Goal: Find specific page/section: Find specific page/section

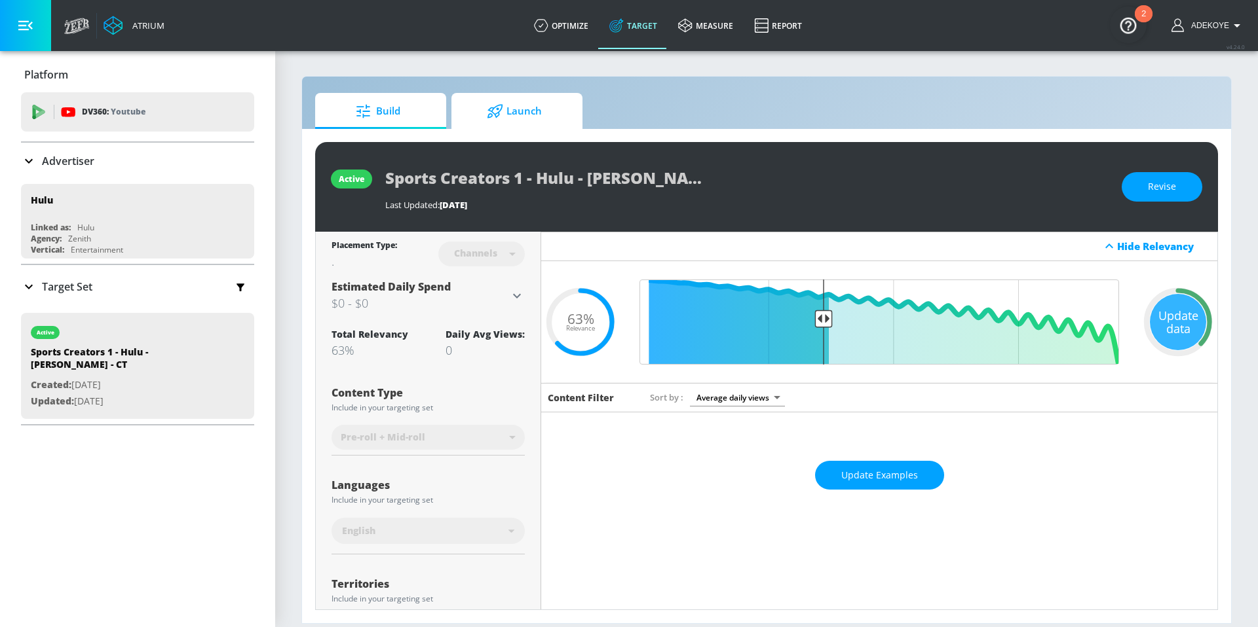
click at [540, 115] on span "Launch" at bounding box center [514, 111] width 100 height 31
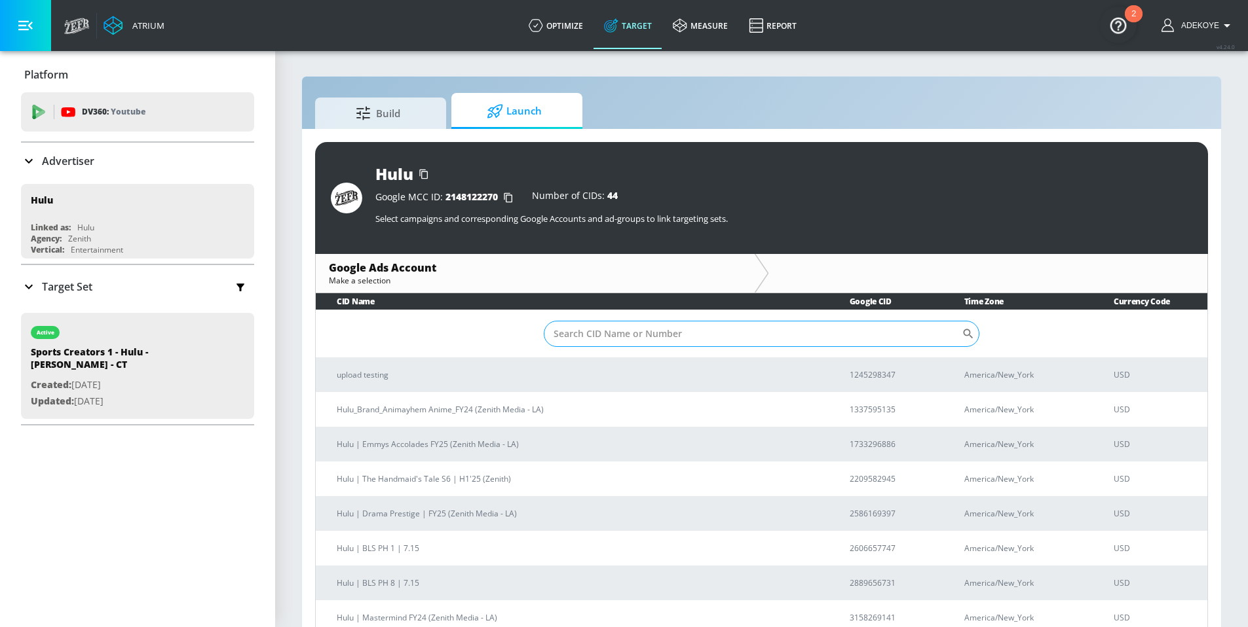
click at [627, 342] on input "Sort By" at bounding box center [753, 334] width 418 height 26
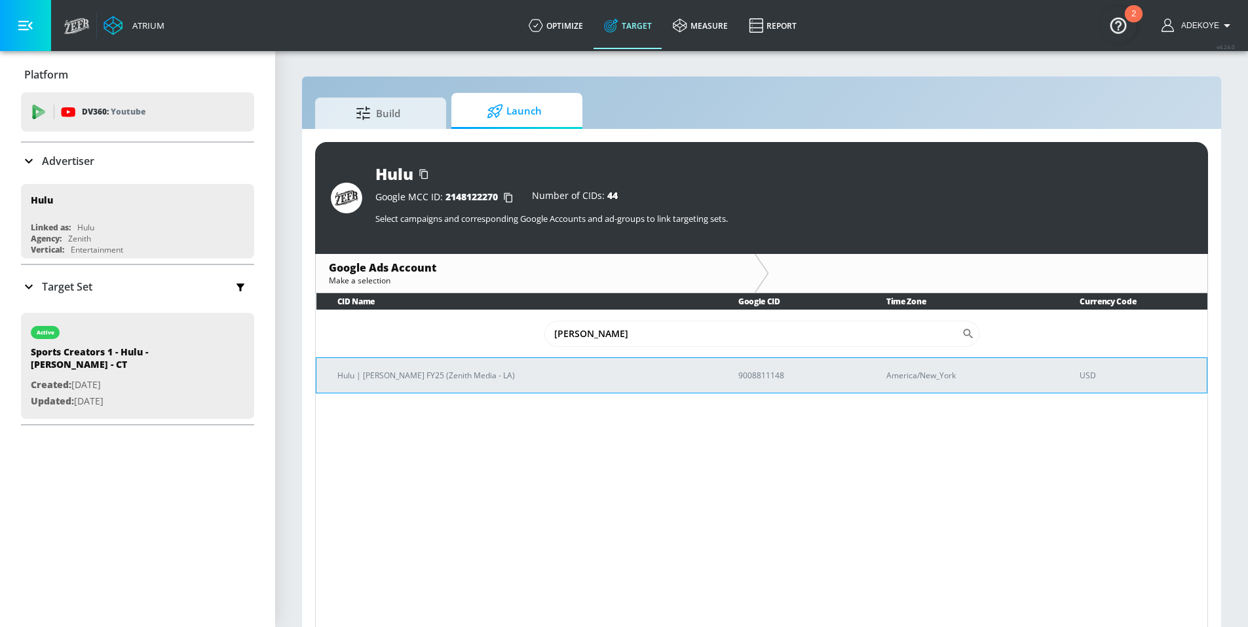
type input "[PERSON_NAME]"
click at [413, 373] on p "Hulu | [PERSON_NAME] FY25 (Zenith Media - LA)" at bounding box center [521, 376] width 369 height 14
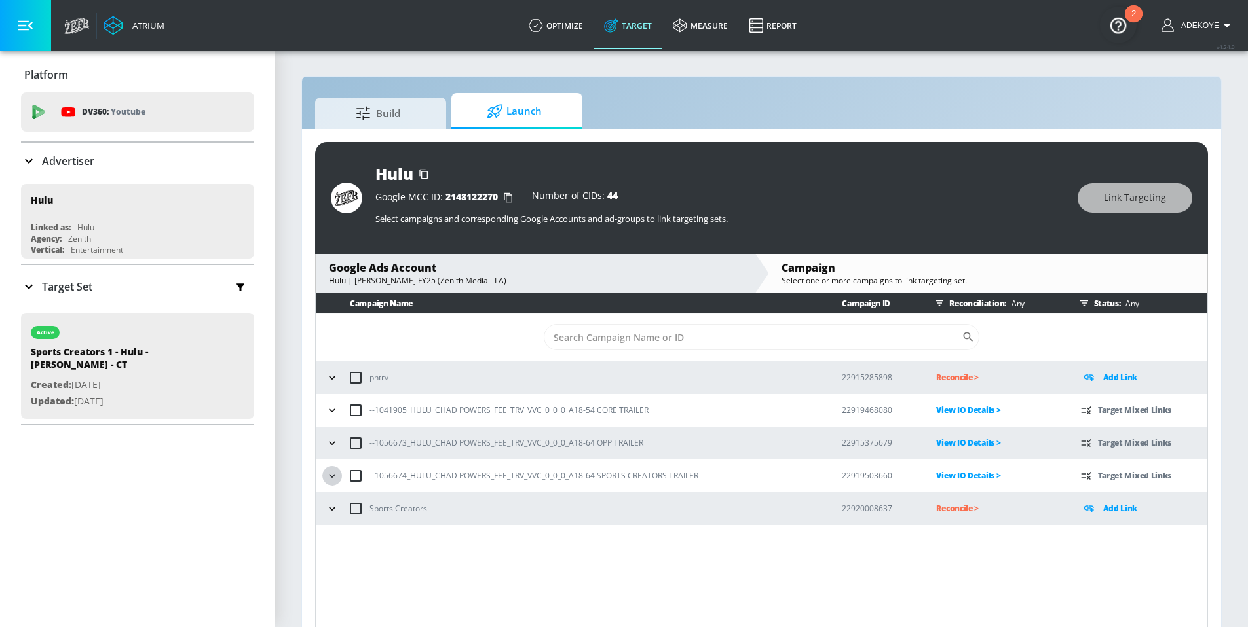
click at [333, 475] on icon "button" at bounding box center [332, 476] width 13 height 13
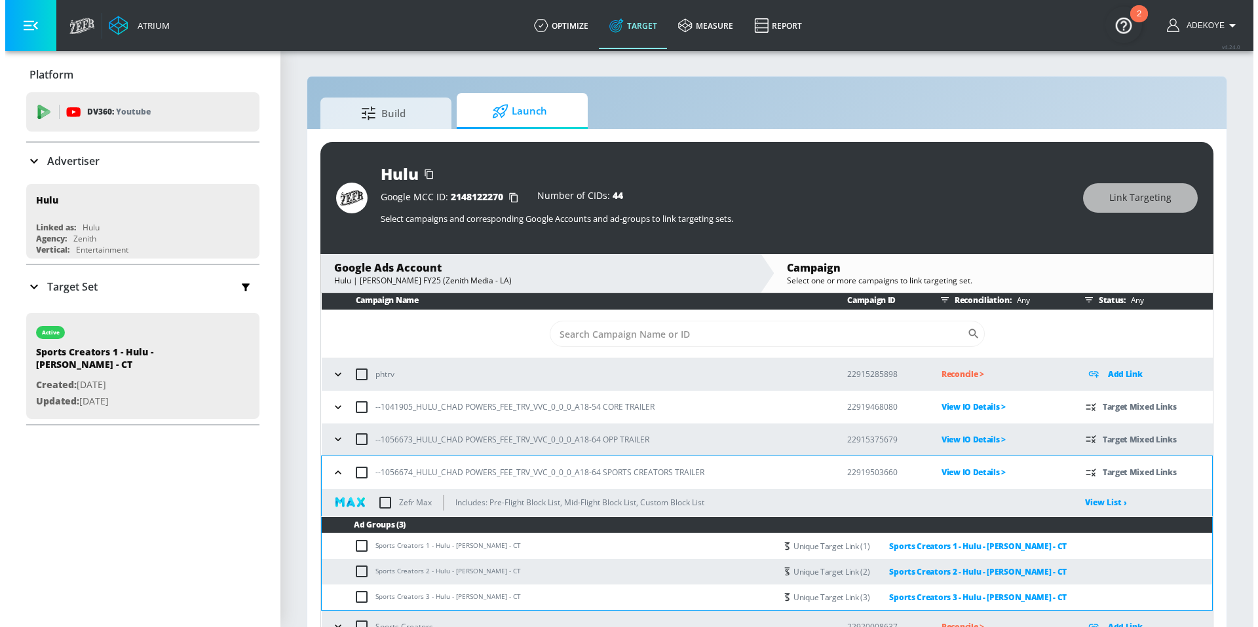
scroll to position [14, 0]
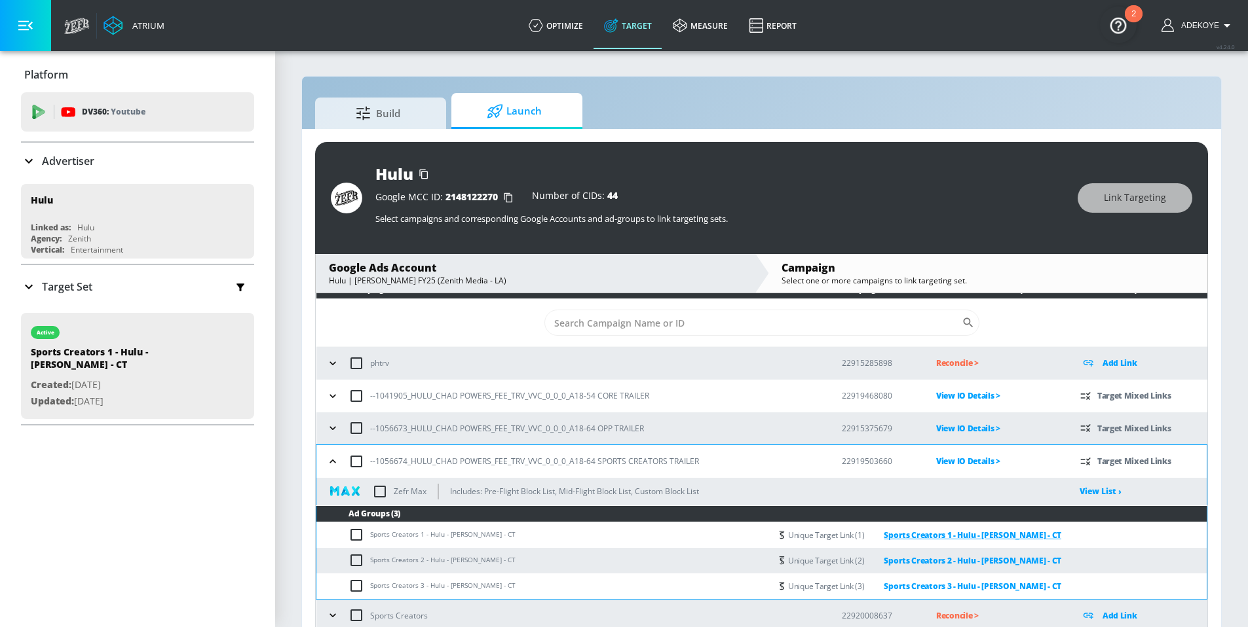
click at [992, 533] on link "Sports Creators 1 - Hulu - [PERSON_NAME] - CT" at bounding box center [962, 535] width 197 height 15
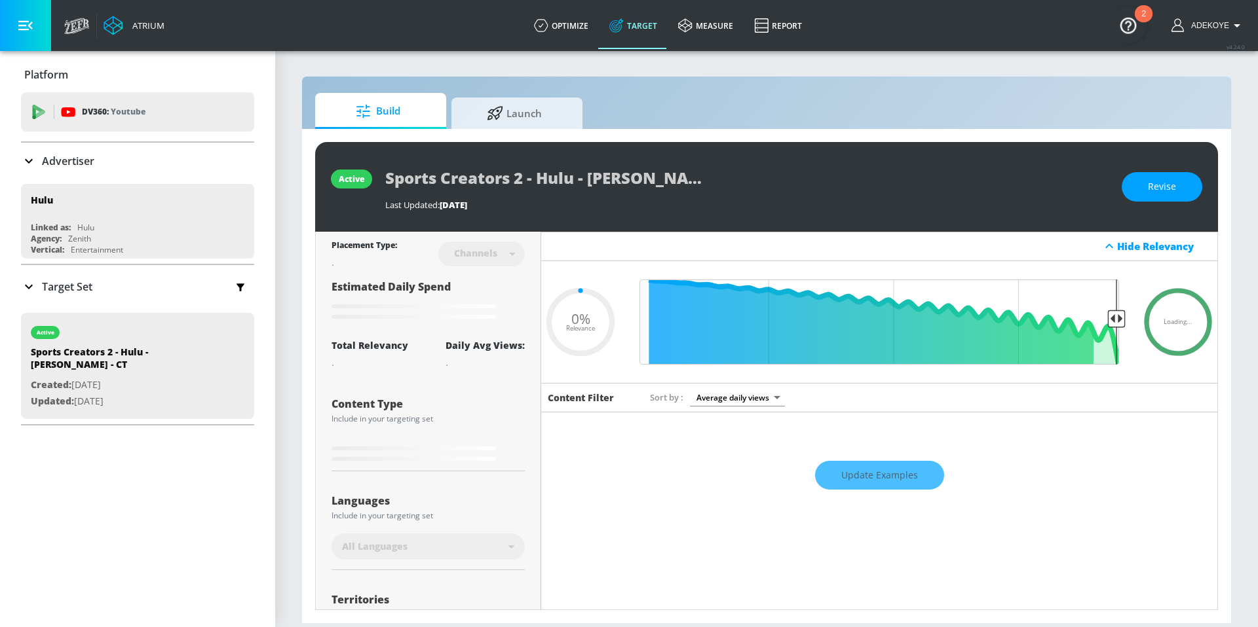
type input "0.63"
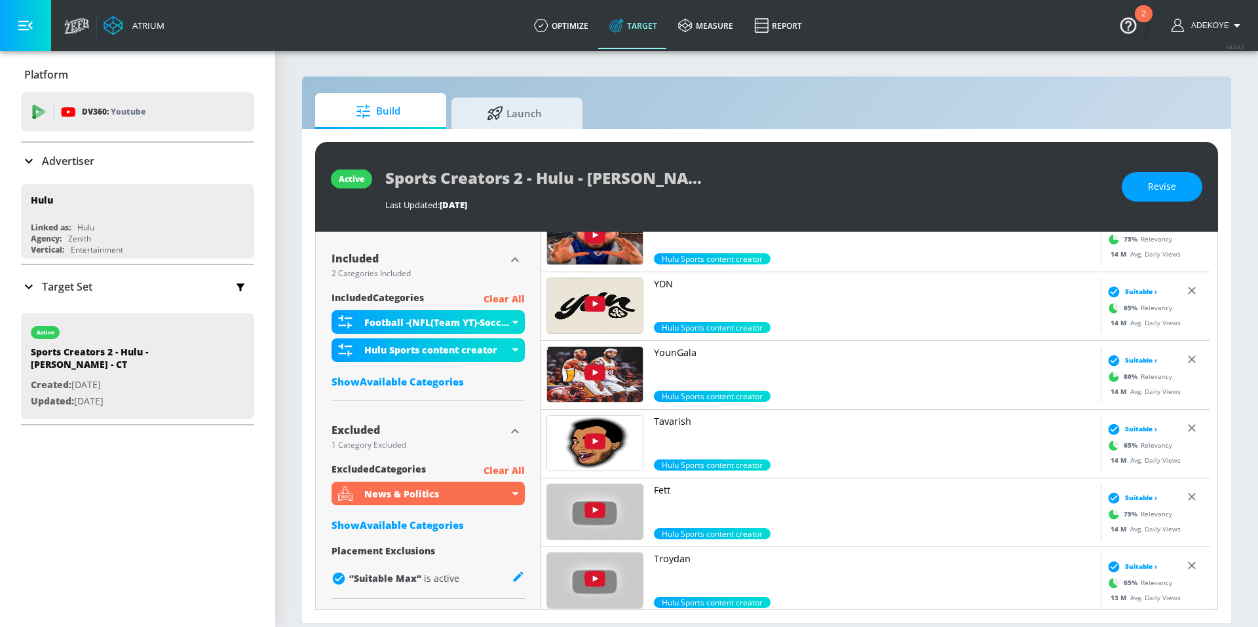
scroll to position [6256, 0]
